Goal: Task Accomplishment & Management: Manage account settings

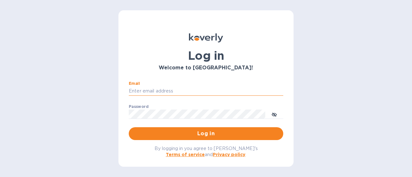
click at [168, 94] on input "Email" at bounding box center [206, 92] width 155 height 10
type input "[EMAIL_ADDRESS][DOMAIN_NAME]"
click at [168, 90] on input "[EMAIL_ADDRESS][DOMAIN_NAME]" at bounding box center [206, 92] width 155 height 10
click at [168, 90] on input "roslindaleliquors@gmail.com" at bounding box center [206, 92] width 155 height 10
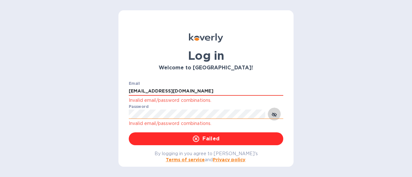
click at [274, 114] on icon "toggle password visibility" at bounding box center [274, 114] width 5 height 5
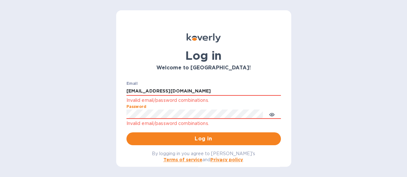
click at [35, 113] on div "Log in Welcome to Koverly! Email roslindaleliquors@gmail.com Invalid email/pass…" at bounding box center [203, 88] width 407 height 177
click at [127, 133] on button "Log in" at bounding box center [204, 139] width 155 height 13
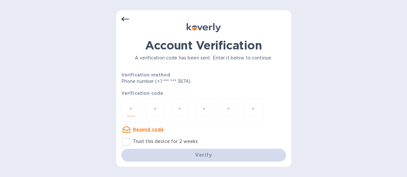
click at [134, 108] on input "number" at bounding box center [131, 111] width 8 height 12
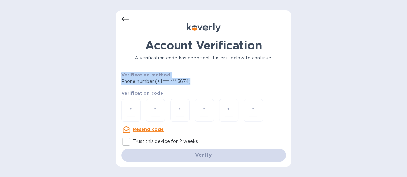
drag, startPoint x: 200, startPoint y: 79, endPoint x: 104, endPoint y: 78, distance: 95.7
click at [104, 78] on div "Account Verification A verification code has been sent. Enter it below to conti…" at bounding box center [203, 88] width 407 height 177
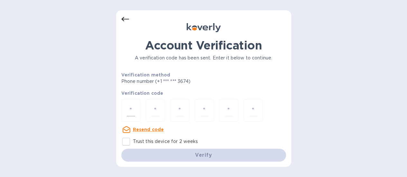
click at [133, 103] on div at bounding box center [130, 110] width 19 height 23
type input "7"
type input "8"
type input "9"
type input "2"
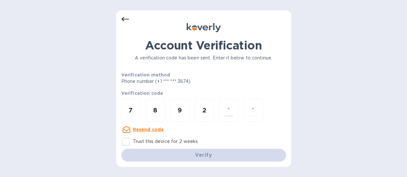
type input "3"
type input "5"
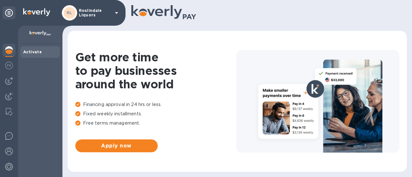
click at [7, 49] on img at bounding box center [9, 50] width 8 height 8
click at [5, 65] on div at bounding box center [9, 66] width 13 height 14
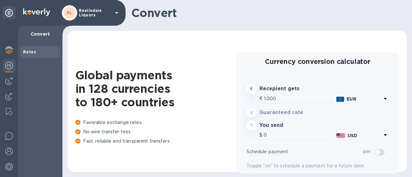
type input "1,176.47"
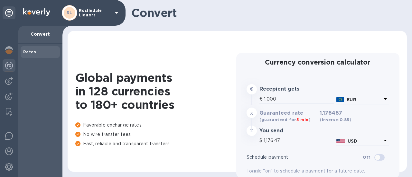
click at [7, 75] on div at bounding box center [9, 102] width 18 height 152
click at [8, 80] on img at bounding box center [9, 81] width 8 height 8
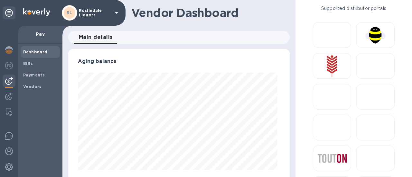
scroll to position [139, 219]
click at [25, 62] on b "Bills" at bounding box center [28, 63] width 10 height 5
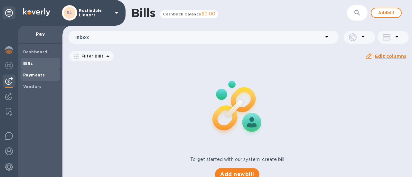
click at [40, 74] on b "Payments" at bounding box center [34, 75] width 22 height 5
